Goal: Information Seeking & Learning: Learn about a topic

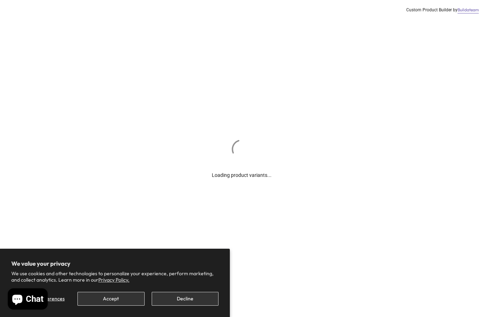
click at [210, 299] on button "Decline" at bounding box center [185, 299] width 67 height 14
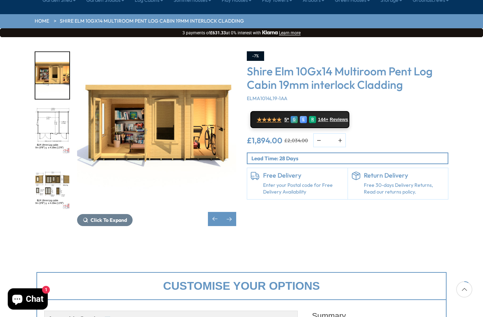
scroll to position [80, 0]
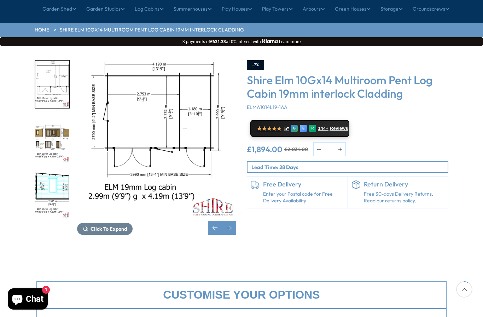
click at [434, 163] on p "Lead Time: 28 Days" at bounding box center [349, 166] width 196 height 7
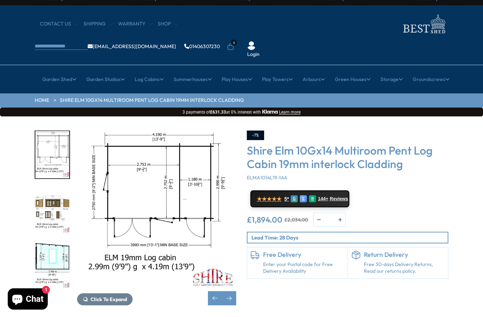
scroll to position [0, 0]
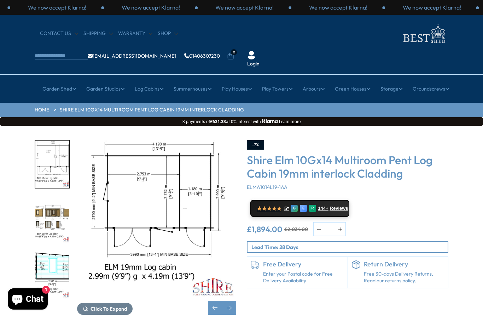
click at [236, 301] on div "Next slide" at bounding box center [229, 308] width 14 height 14
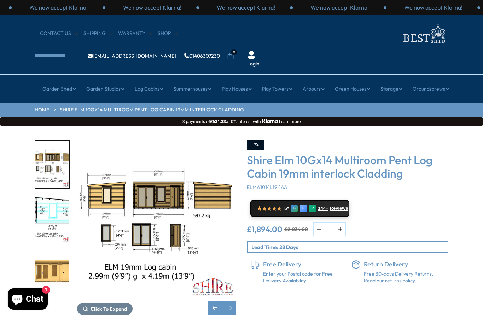
click at [232, 301] on div "Next slide" at bounding box center [229, 308] width 14 height 14
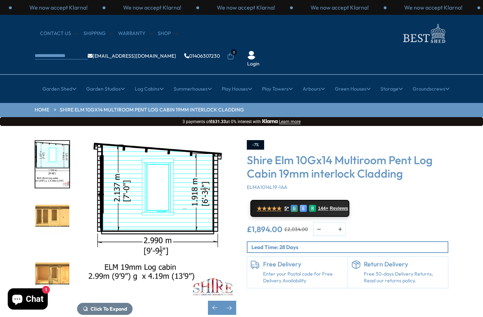
scroll to position [0, 0]
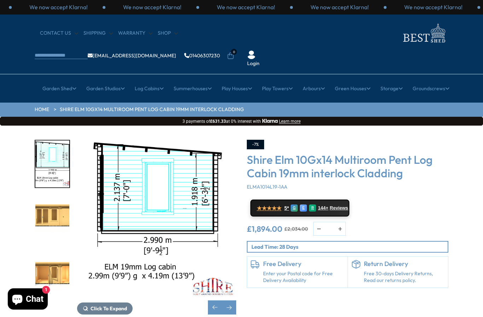
click at [233, 300] on div "Next slide" at bounding box center [229, 307] width 14 height 14
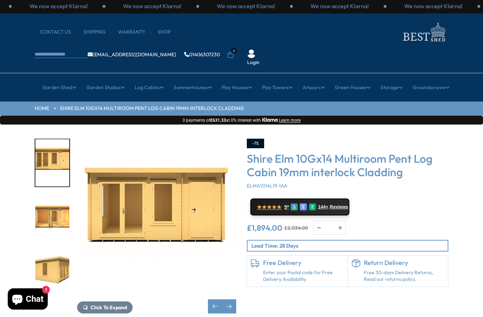
scroll to position [2, 0]
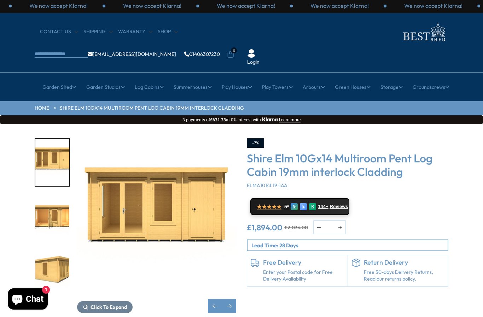
click at [232, 299] on div "Next slide" at bounding box center [229, 306] width 14 height 14
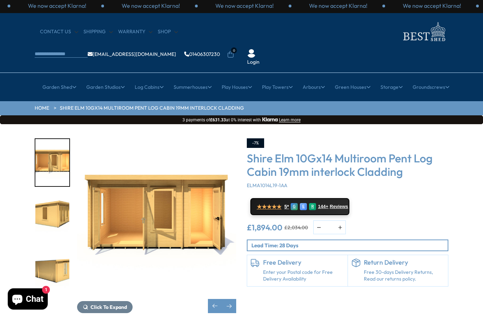
click at [229, 299] on div "Next slide" at bounding box center [229, 306] width 14 height 14
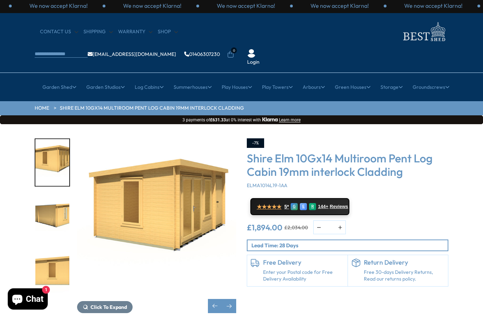
click at [233, 299] on div "Next slide" at bounding box center [229, 306] width 14 height 14
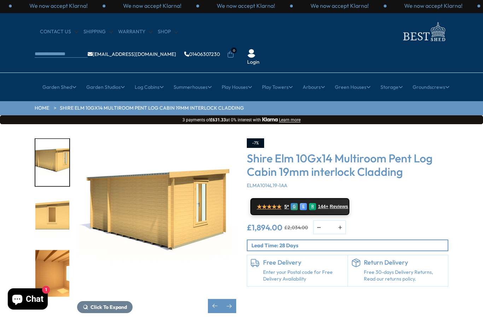
click at [232, 299] on div "Next slide" at bounding box center [229, 306] width 14 height 14
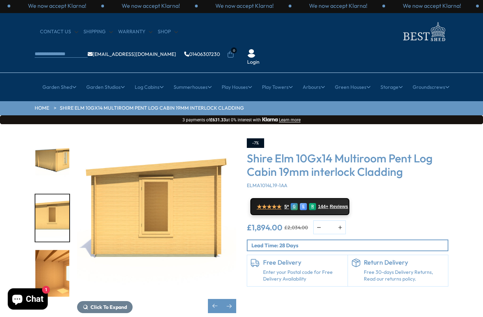
click at [231, 299] on div "Next slide" at bounding box center [229, 306] width 14 height 14
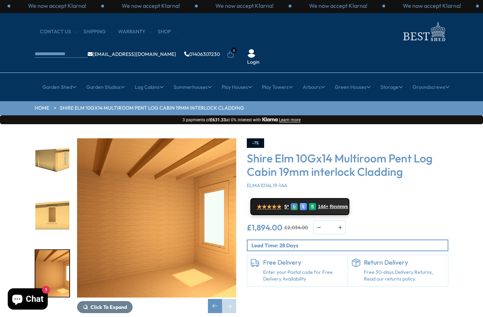
click at [213, 299] on div "Previous slide" at bounding box center [215, 306] width 14 height 14
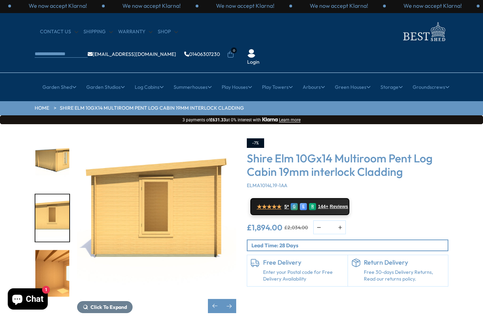
click at [215, 299] on div "Previous slide" at bounding box center [215, 306] width 14 height 14
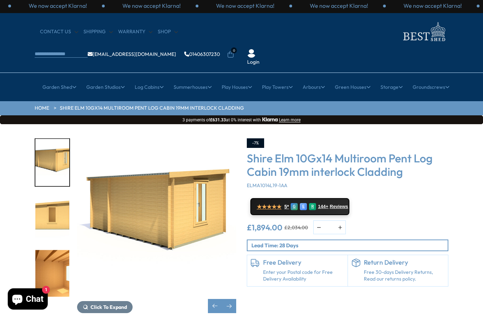
click at [88, 161] on img "9 / 11" at bounding box center [156, 217] width 159 height 159
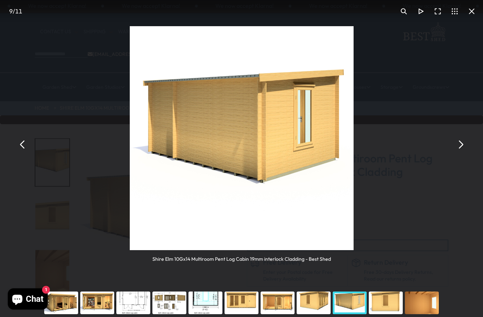
click at [471, 13] on button "You can close this modal content with the ESC key" at bounding box center [471, 11] width 17 height 17
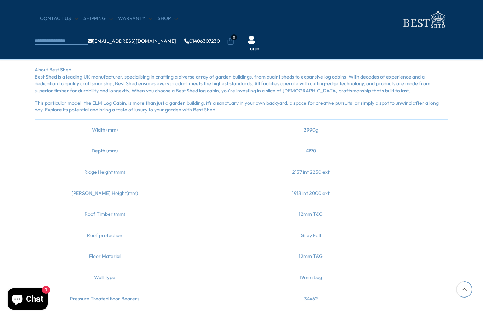
scroll to position [603, 0]
